Goal: Information Seeking & Learning: Learn about a topic

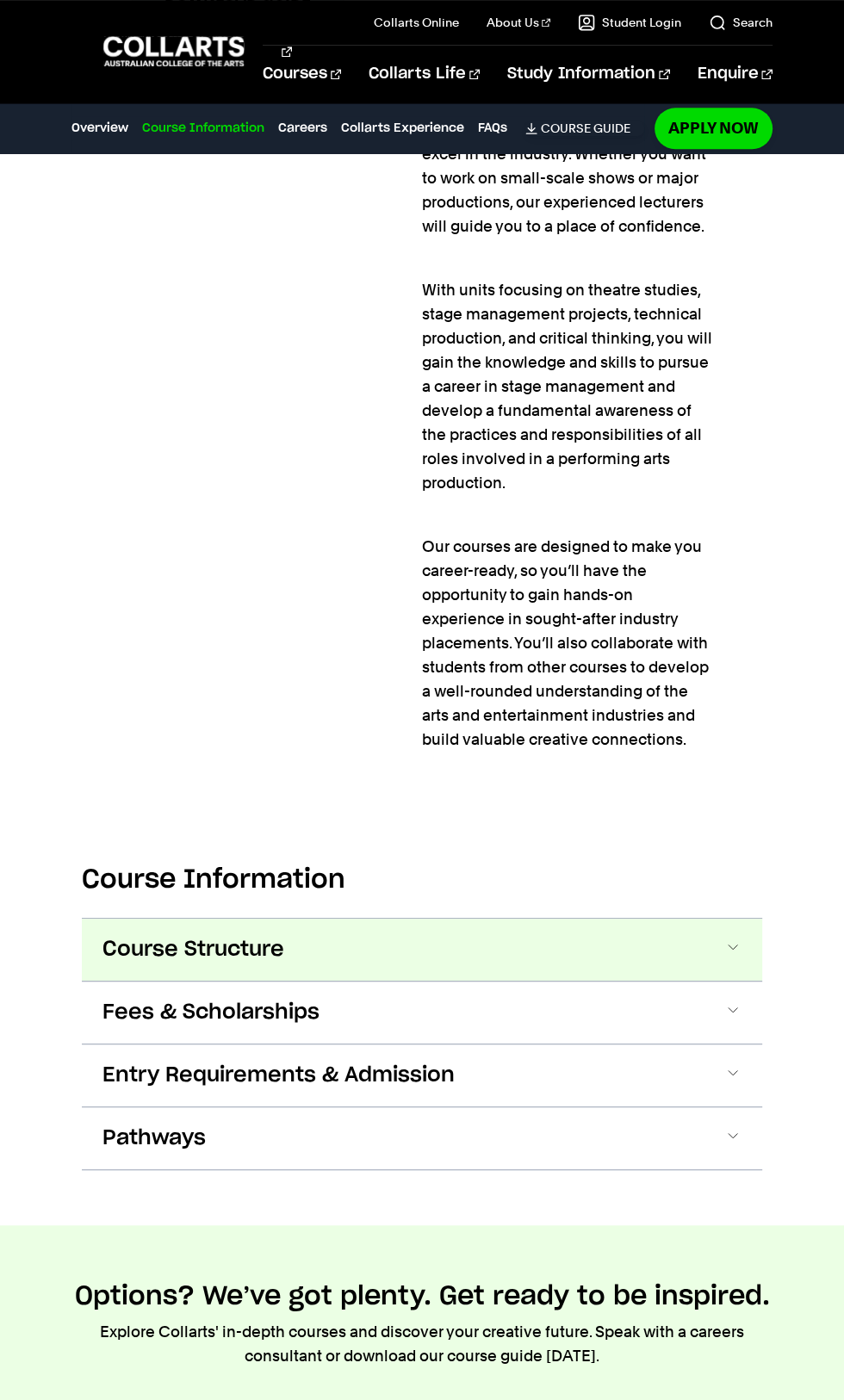
click at [133, 935] on span "Course Structure" at bounding box center [194, 949] width 182 height 28
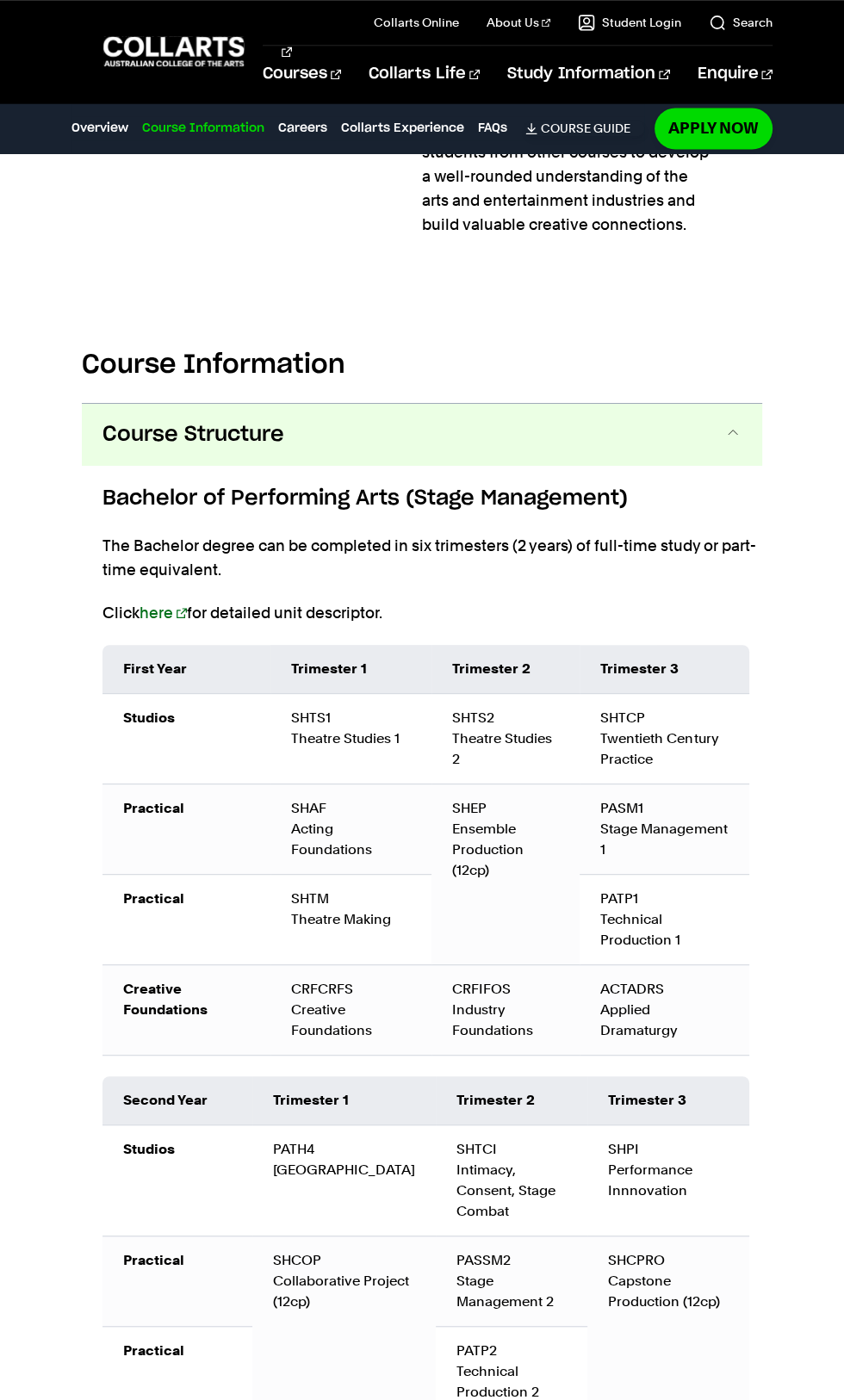
scroll to position [1878, 0]
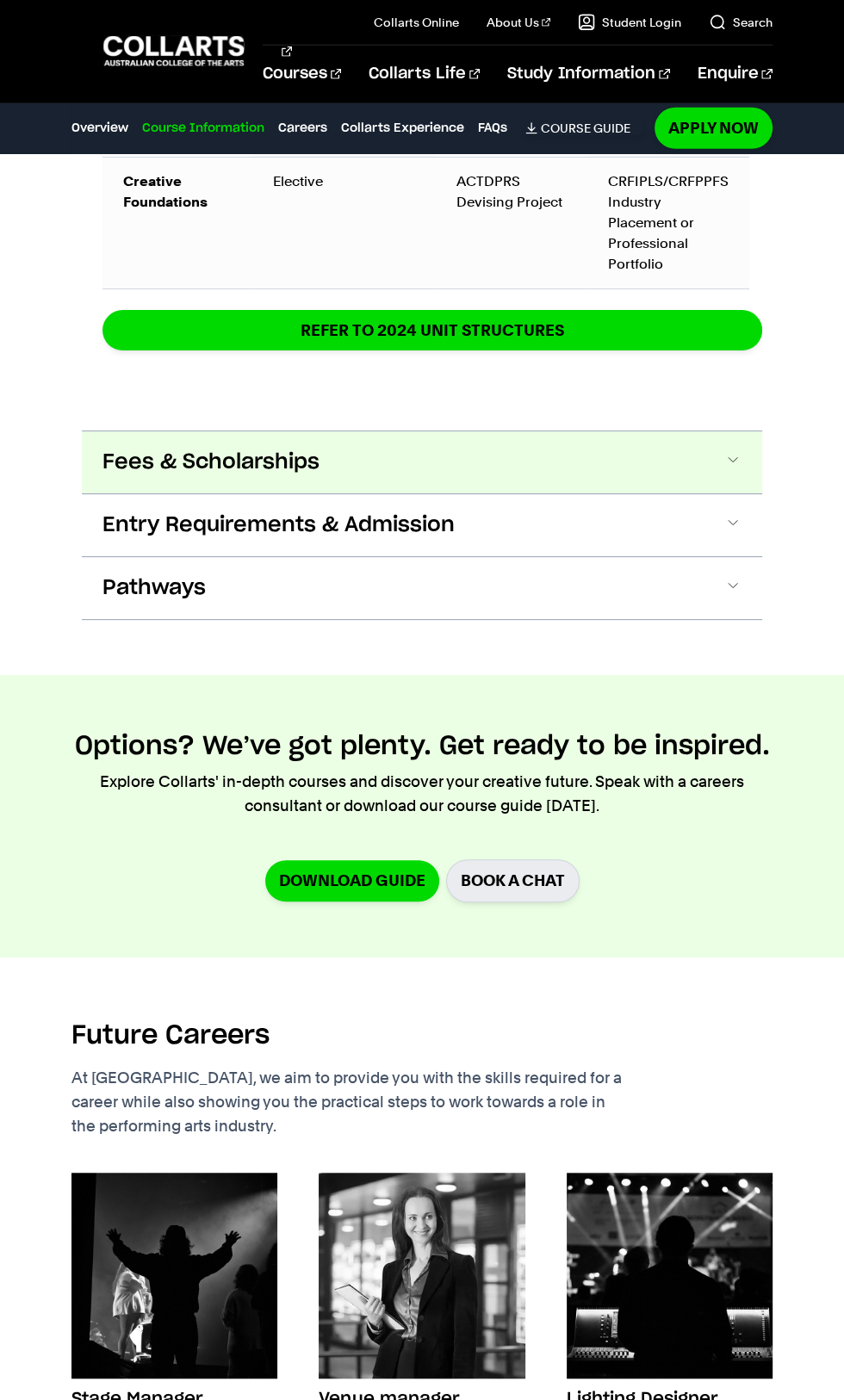
click at [129, 476] on span "Fees & Scholarships" at bounding box center [211, 463] width 217 height 28
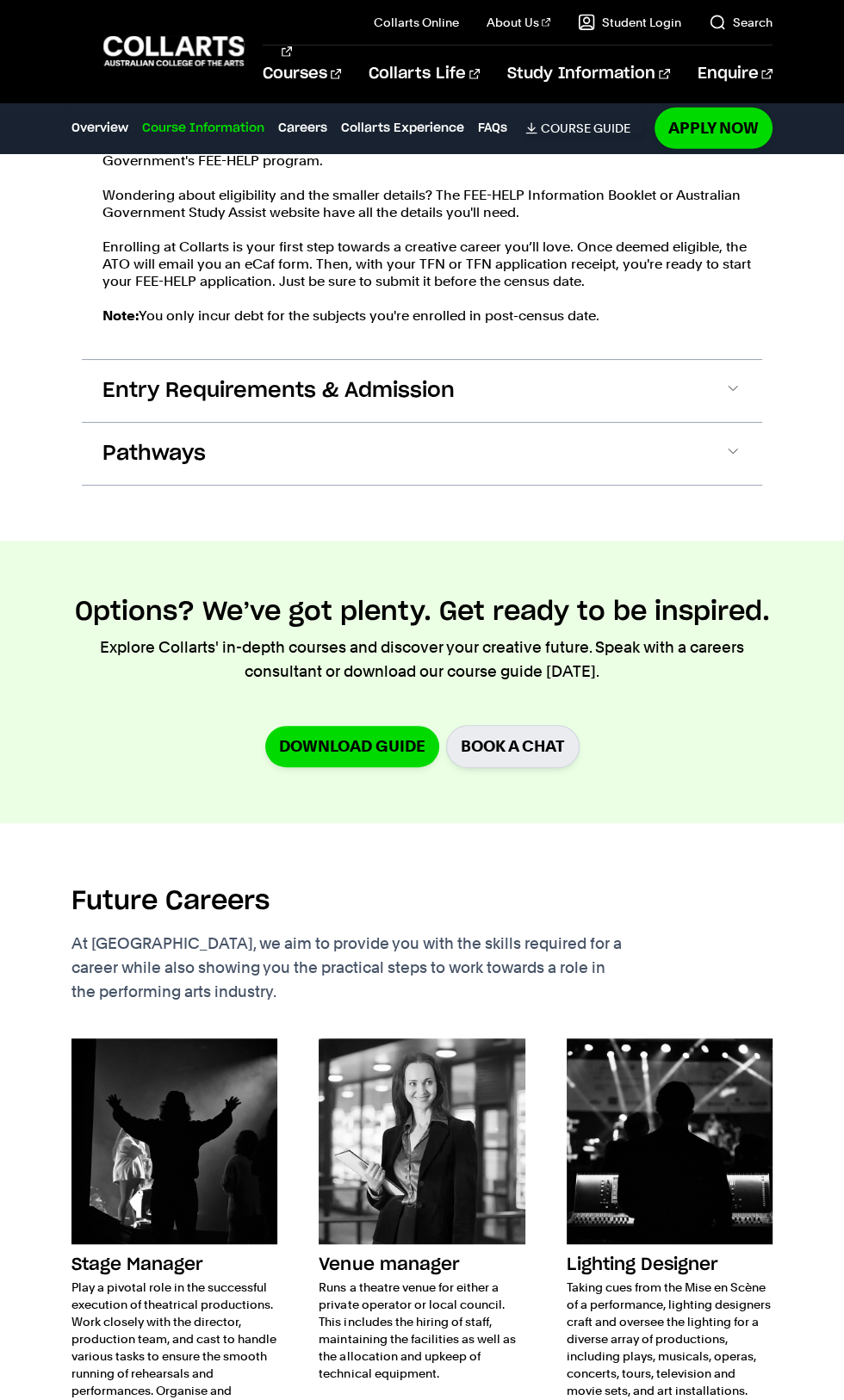
scroll to position [3775, 0]
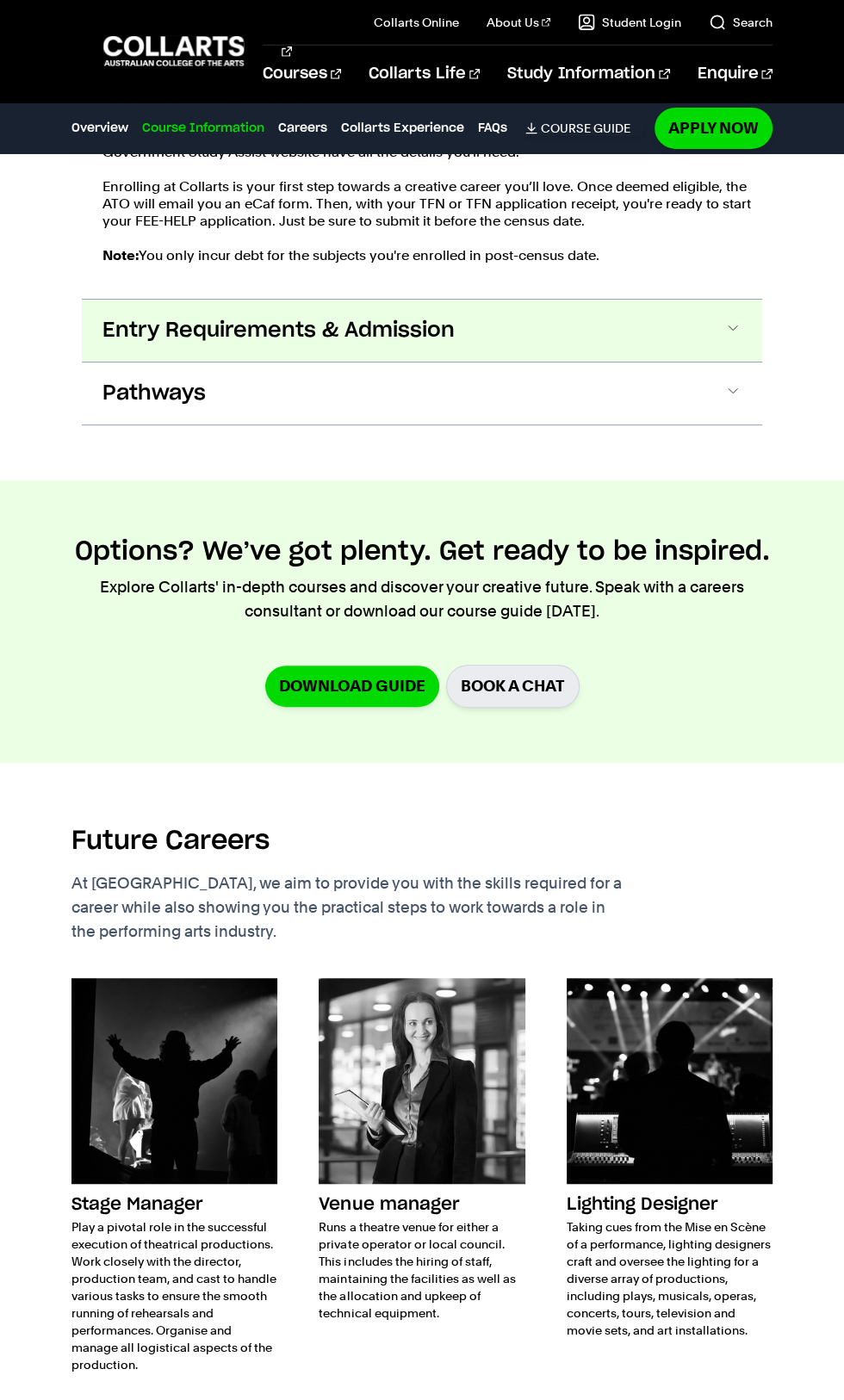
click at [131, 344] on span "Entry Requirements & Admission" at bounding box center [278, 331] width 352 height 28
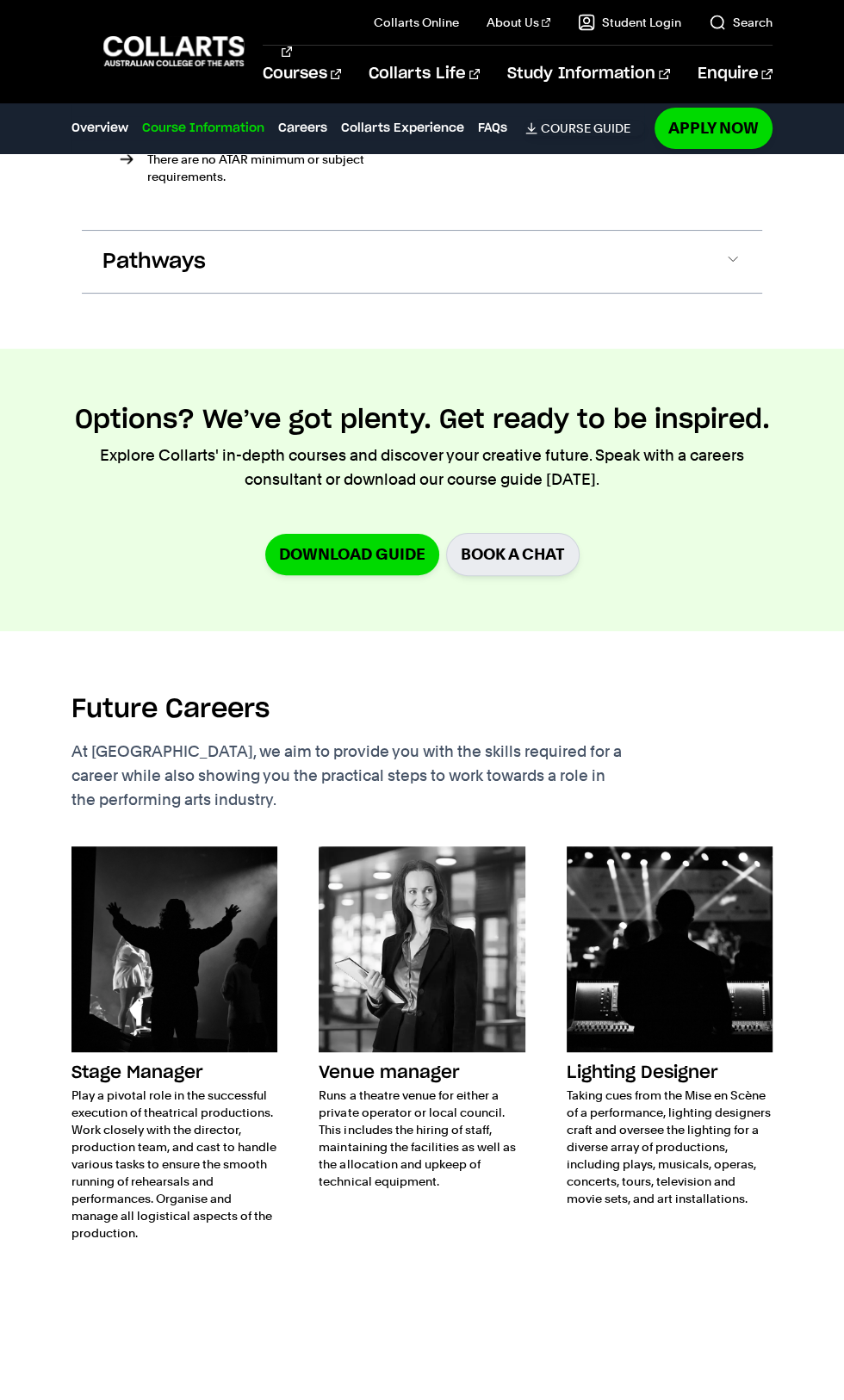
scroll to position [4487, 0]
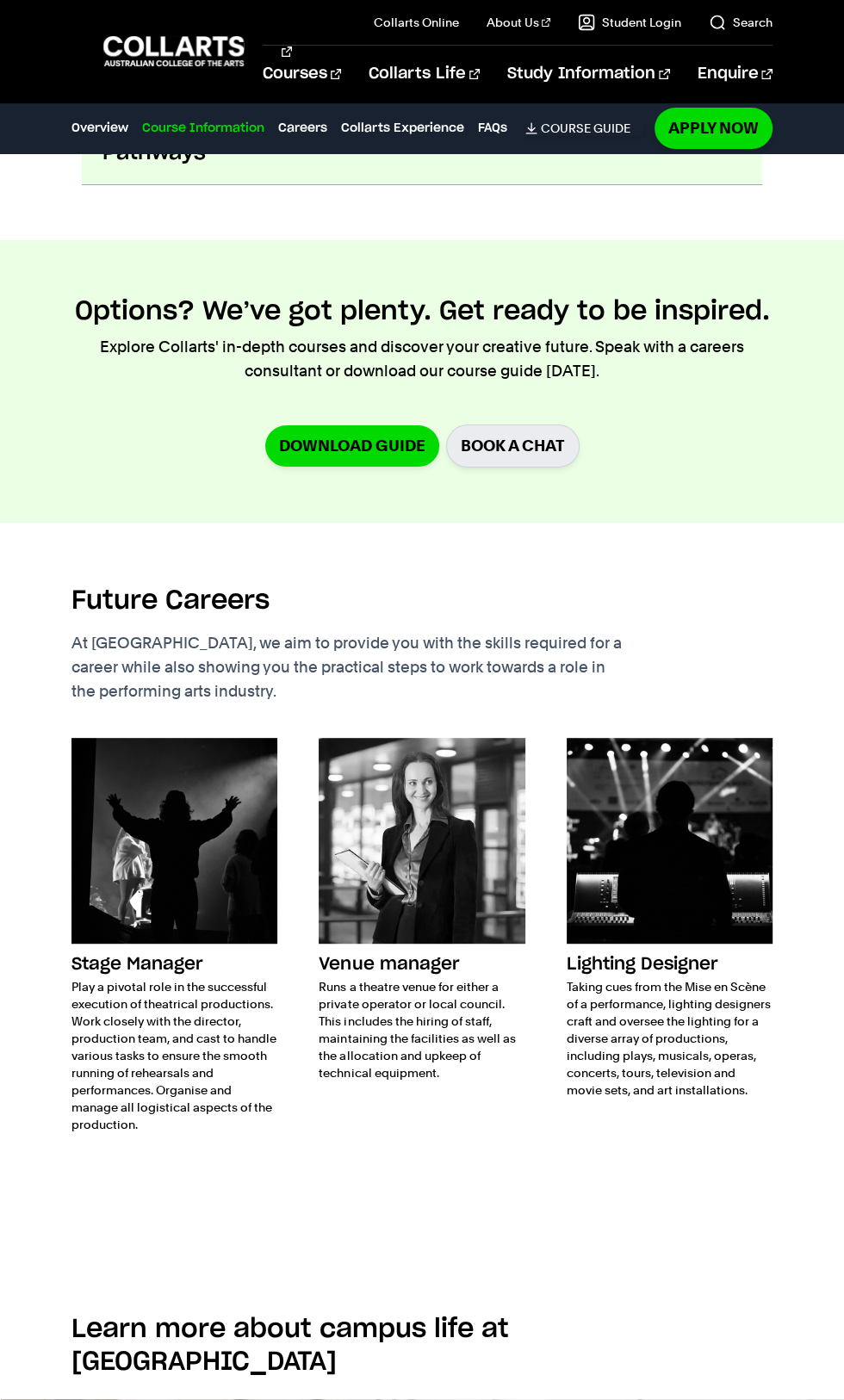
click at [125, 167] on span "Pathways" at bounding box center [155, 154] width 104 height 28
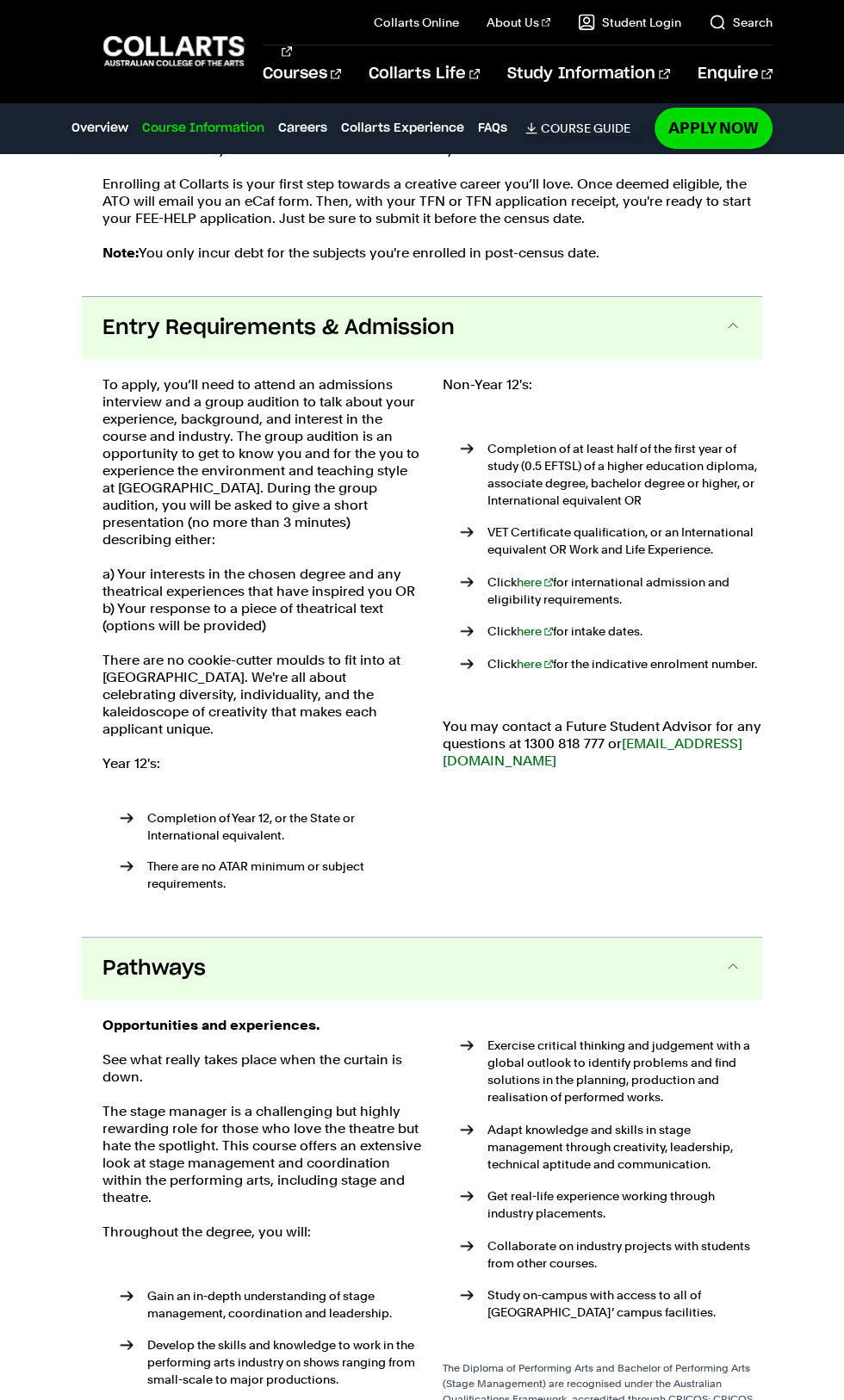
scroll to position [3776, 0]
